Goal: Check status: Check status

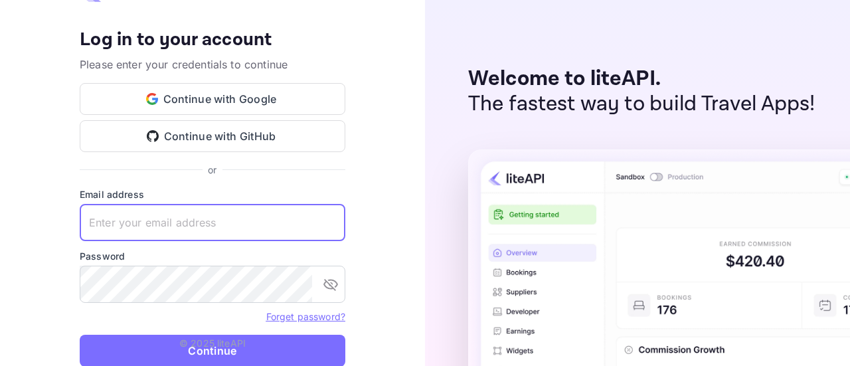
click at [108, 220] on input "text" at bounding box center [212, 222] width 265 height 37
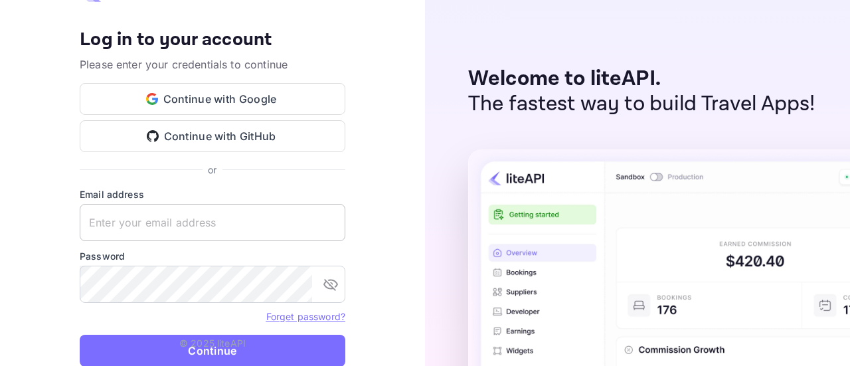
click at [328, 221] on keeper-lock "Open Keeper Popup" at bounding box center [328, 222] width 16 height 16
type input "[EMAIL_ADDRESS][DOMAIN_NAME]"
click at [240, 342] on p "© 2025 liteAPI" at bounding box center [212, 343] width 66 height 14
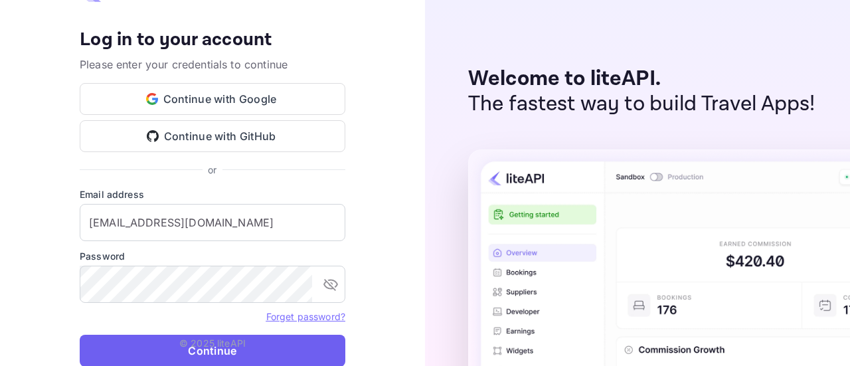
click at [238, 352] on button "Continue" at bounding box center [212, 350] width 265 height 32
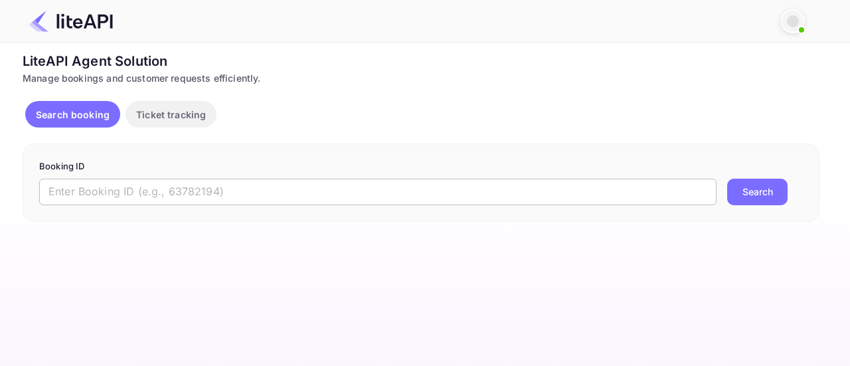
drag, startPoint x: 0, startPoint y: 0, endPoint x: 153, endPoint y: 192, distance: 245.7
click at [153, 192] on input "text" at bounding box center [377, 192] width 677 height 27
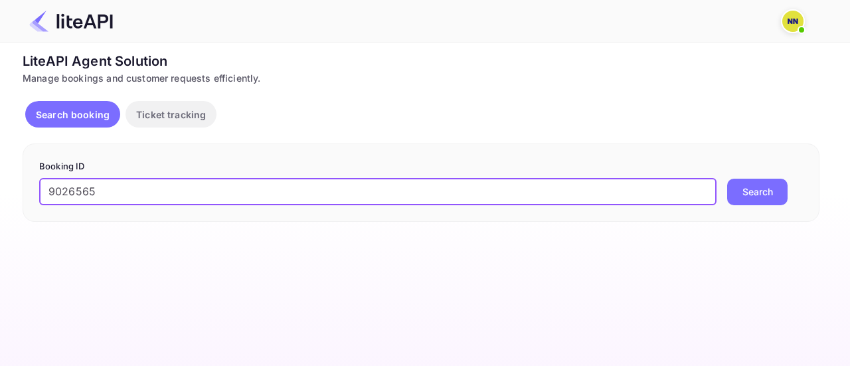
type input "9026565"
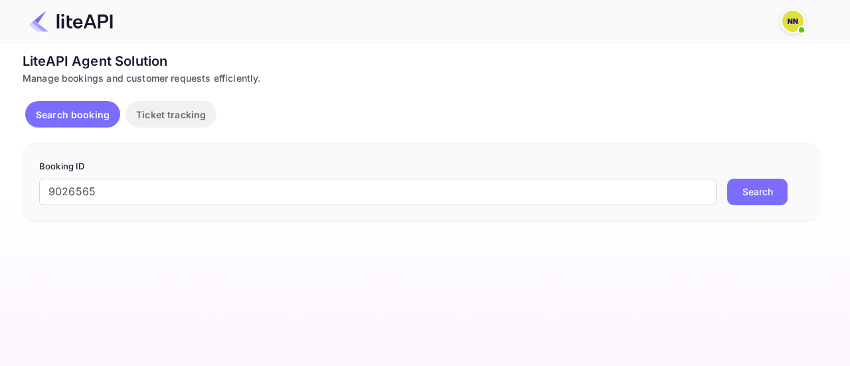
click at [752, 186] on button "Search" at bounding box center [757, 192] width 60 height 27
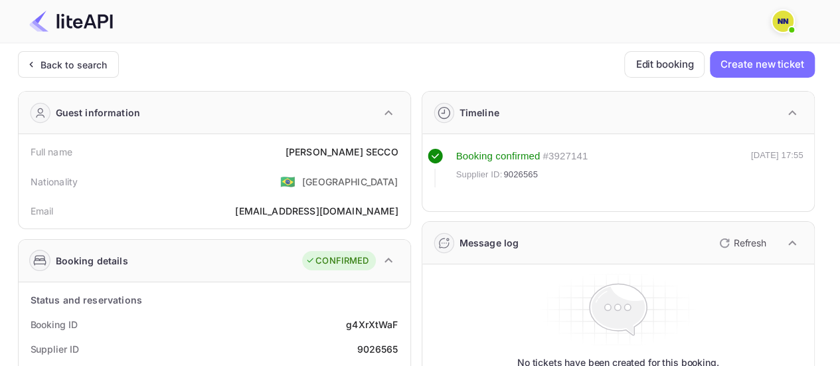
scroll to position [133, 0]
